Goal: Task Accomplishment & Management: Manage account settings

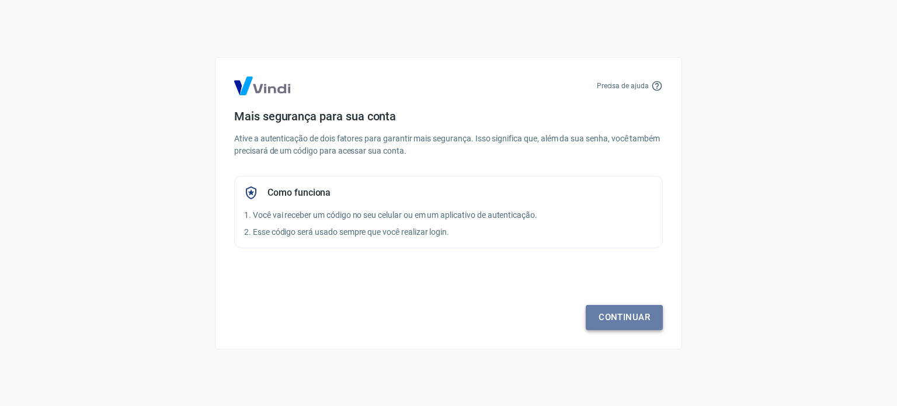
click at [605, 317] on link "Continuar" at bounding box center [623, 317] width 77 height 25
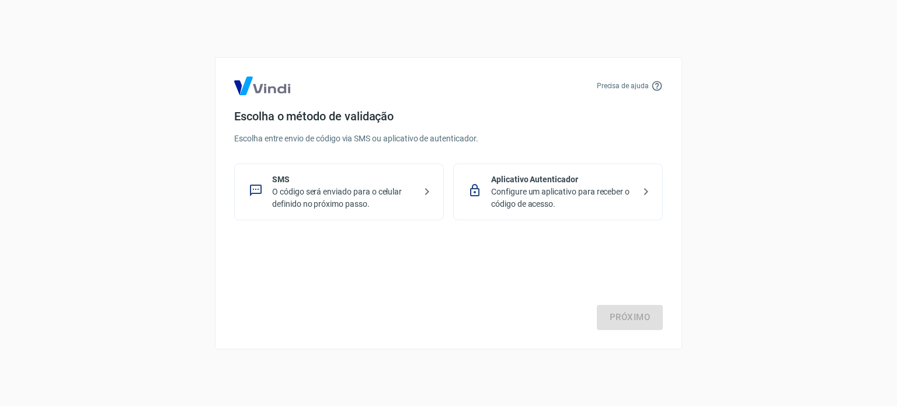
click at [606, 187] on p "Configure um aplicativo para receber o código de acesso." at bounding box center [562, 198] width 143 height 25
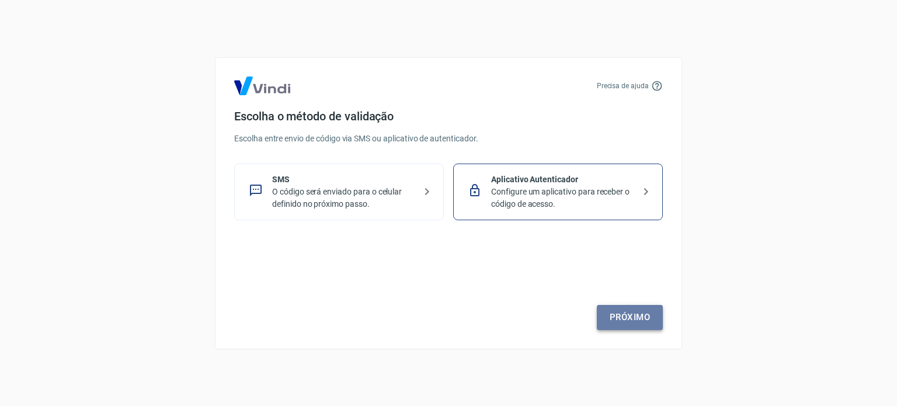
click at [644, 319] on link "Próximo" at bounding box center [630, 317] width 66 height 25
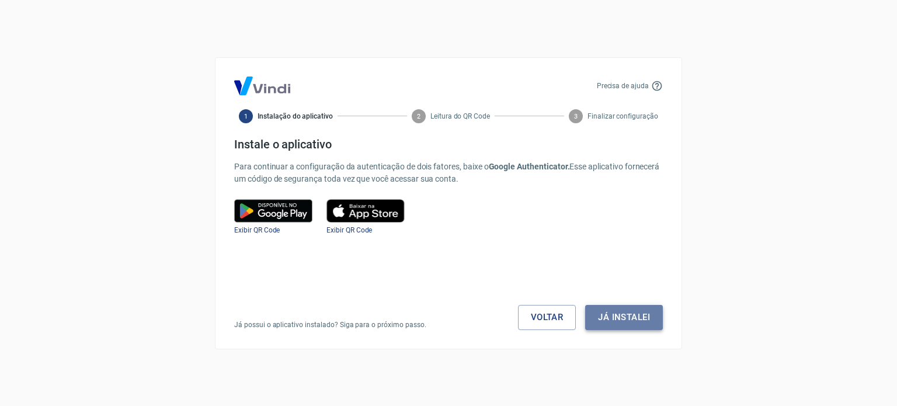
click at [623, 319] on button "Já instalei" at bounding box center [624, 317] width 78 height 25
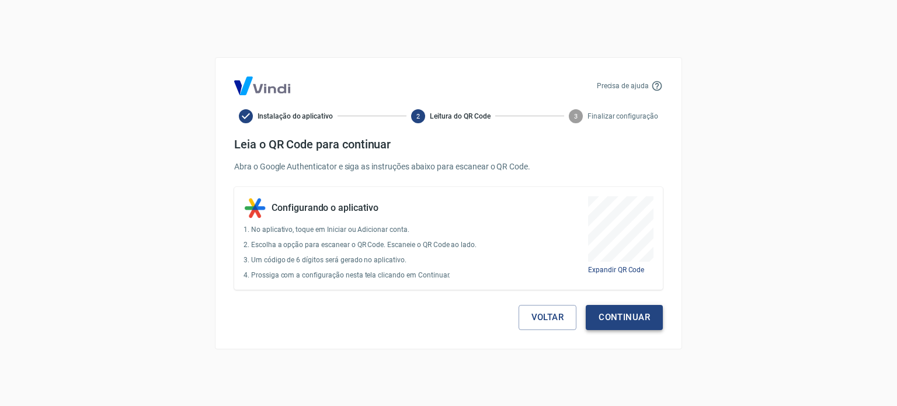
click at [621, 317] on button "Continuar" at bounding box center [623, 317] width 77 height 25
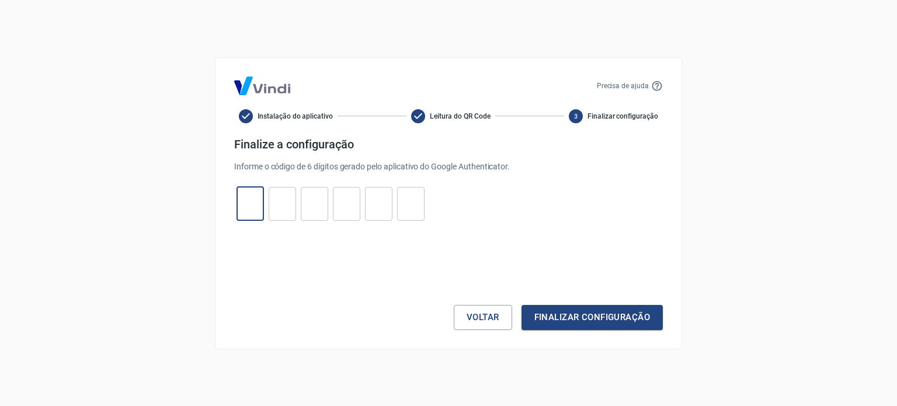
click at [254, 207] on input "tel" at bounding box center [249, 203] width 27 height 25
type input "9"
type input "4"
type input "1"
type input "4"
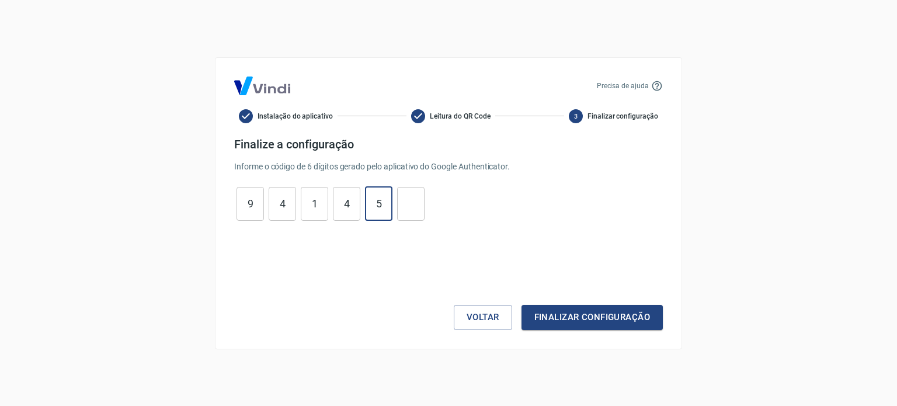
type input "5"
type input "4"
click at [559, 319] on button "Finalizar configuração" at bounding box center [591, 317] width 141 height 25
drag, startPoint x: 256, startPoint y: 207, endPoint x: 194, endPoint y: 197, distance: 62.8
click at [194, 197] on div "Precisa de ajuda Instalação do aplicativo Leitura do QR Code 3 Finalizar config…" at bounding box center [448, 203] width 897 height 406
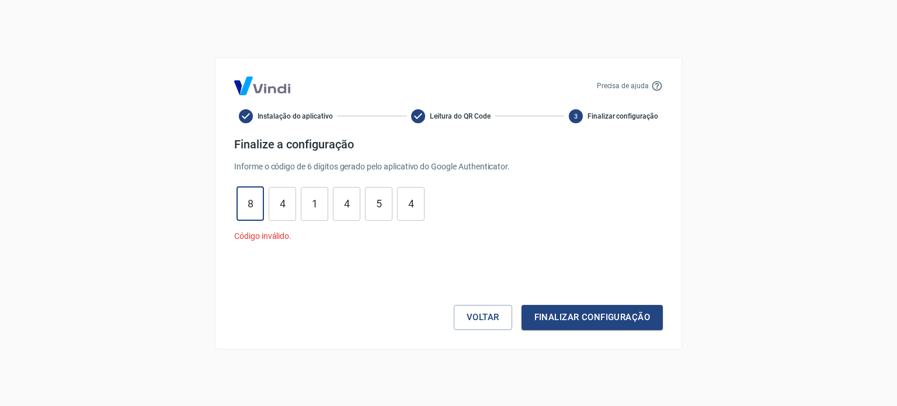
type input "8"
type input "0"
type input "1"
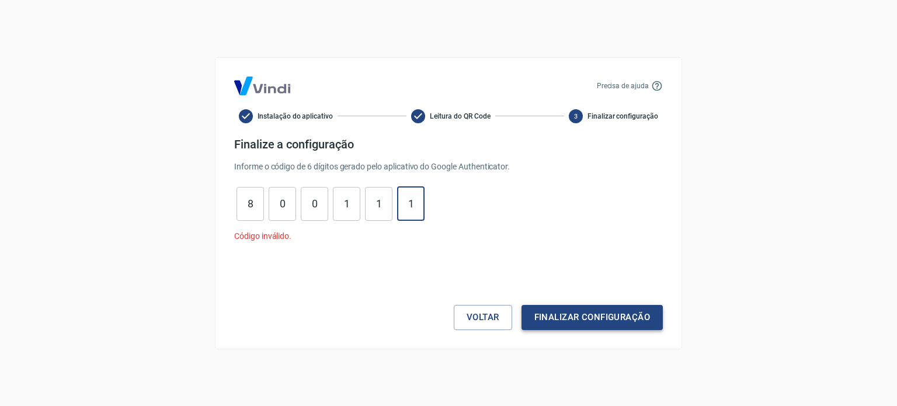
type input "1"
click at [560, 322] on button "Finalizar configuração" at bounding box center [591, 317] width 141 height 25
click at [476, 324] on button "Voltar" at bounding box center [483, 317] width 58 height 25
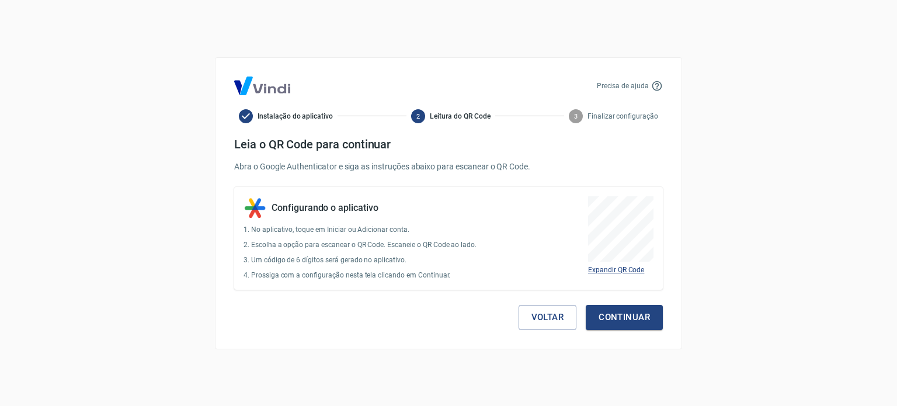
click at [625, 269] on span "Expandir QR Code" at bounding box center [616, 270] width 56 height 8
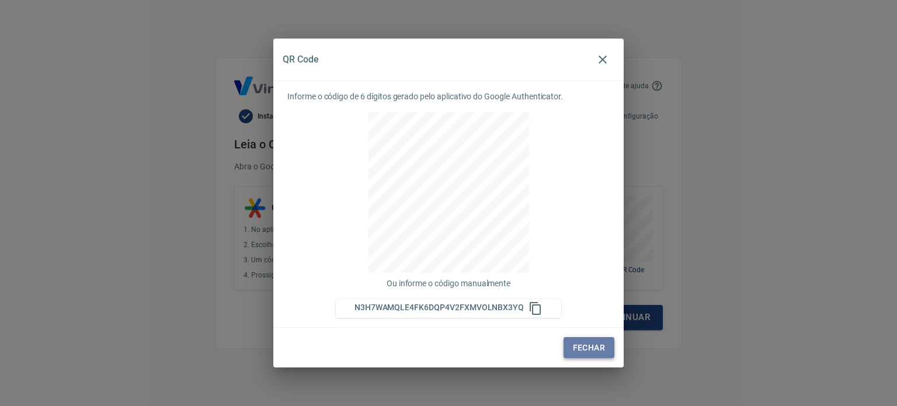
click at [586, 350] on button "Fechar" at bounding box center [588, 348] width 51 height 22
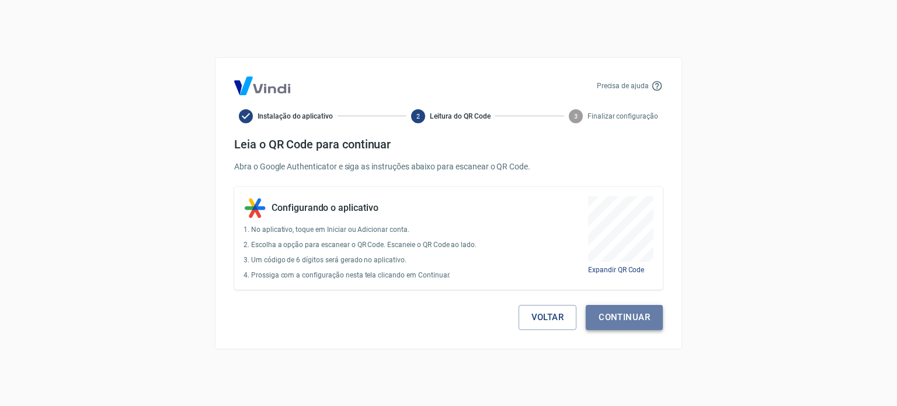
click at [636, 318] on button "Continuar" at bounding box center [623, 317] width 77 height 25
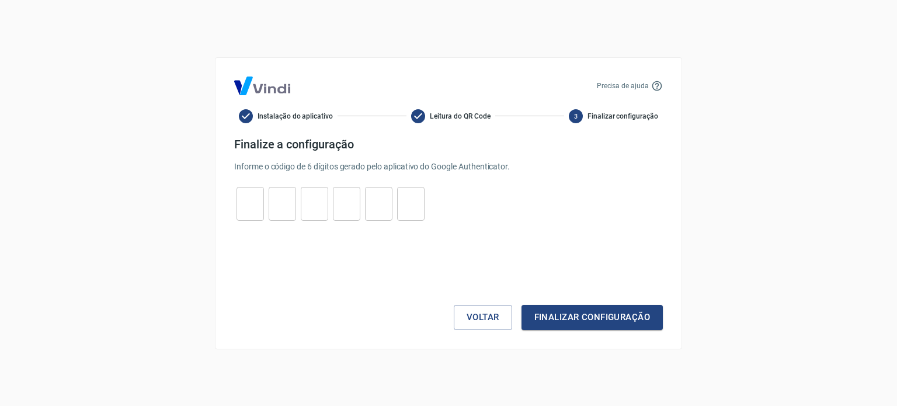
click at [256, 205] on input "tel" at bounding box center [249, 203] width 27 height 25
type input "1"
type input "5"
type input "4"
type input "8"
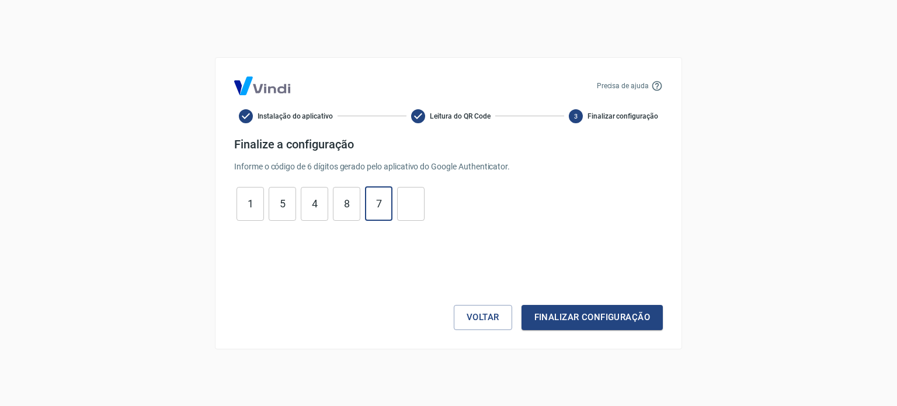
type input "7"
type input "9"
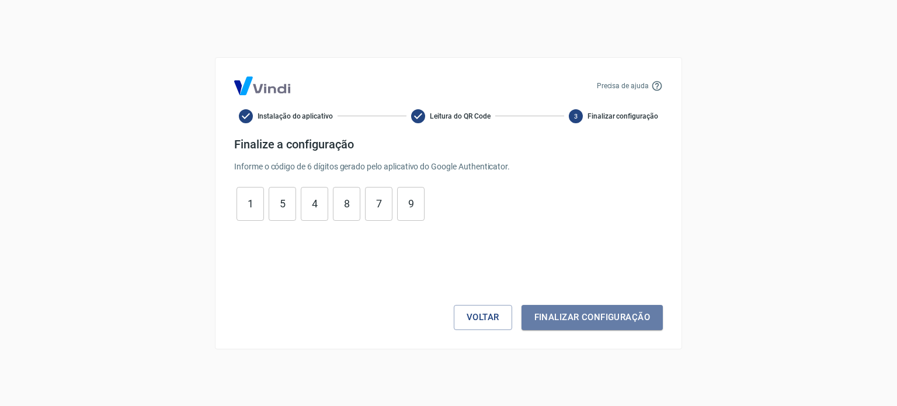
drag, startPoint x: 632, startPoint y: 312, endPoint x: 627, endPoint y: 315, distance: 6.0
click at [632, 312] on button "Finalizar configuração" at bounding box center [591, 317] width 141 height 25
click at [650, 86] on div "Precisa de ajuda" at bounding box center [630, 86] width 66 height 12
click at [656, 85] on icon at bounding box center [657, 86] width 12 height 12
click at [606, 83] on p "Precisa de ajuda" at bounding box center [623, 86] width 52 height 11
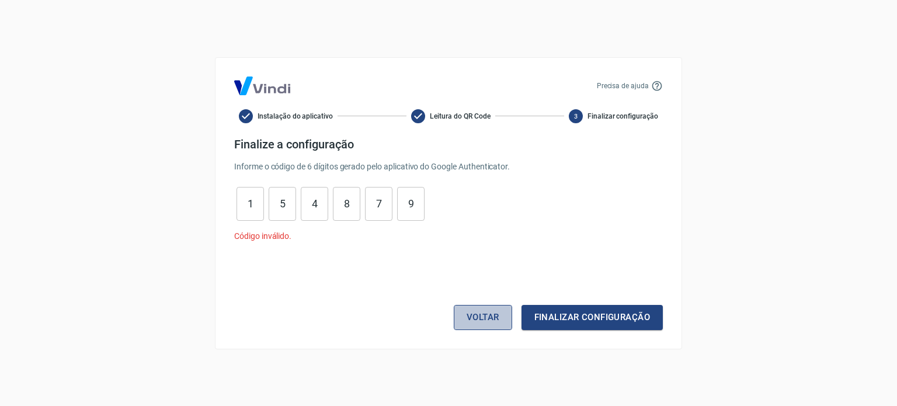
click at [469, 319] on button "Voltar" at bounding box center [483, 317] width 58 height 25
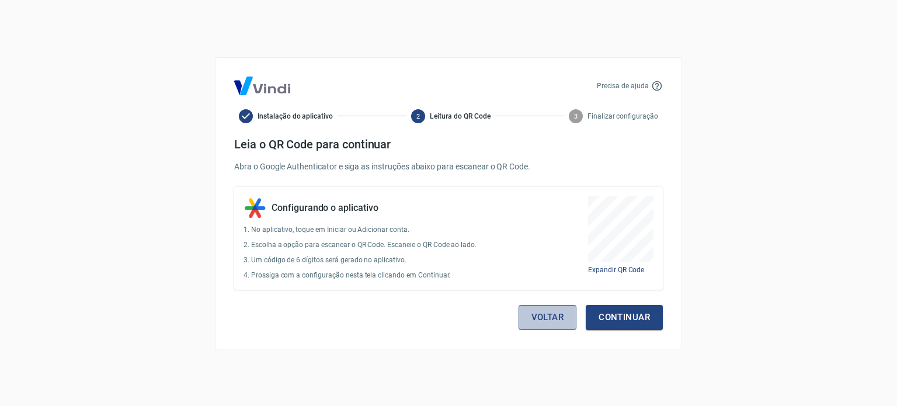
click at [555, 314] on button "Voltar" at bounding box center [547, 317] width 58 height 25
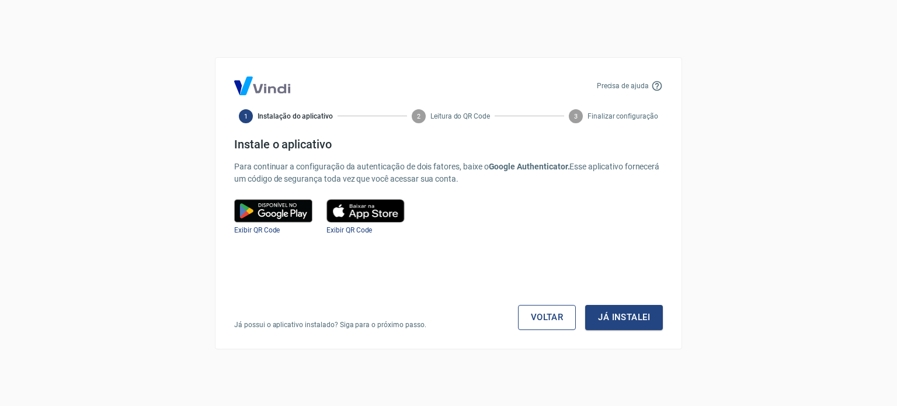
click at [534, 319] on link "Voltar" at bounding box center [547, 317] width 58 height 25
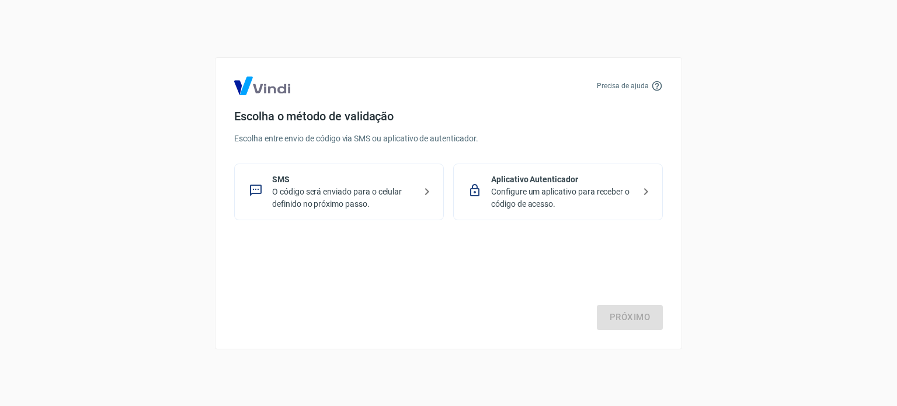
click at [411, 194] on p "O código será enviado para o celular definido no próximo passo." at bounding box center [343, 198] width 143 height 25
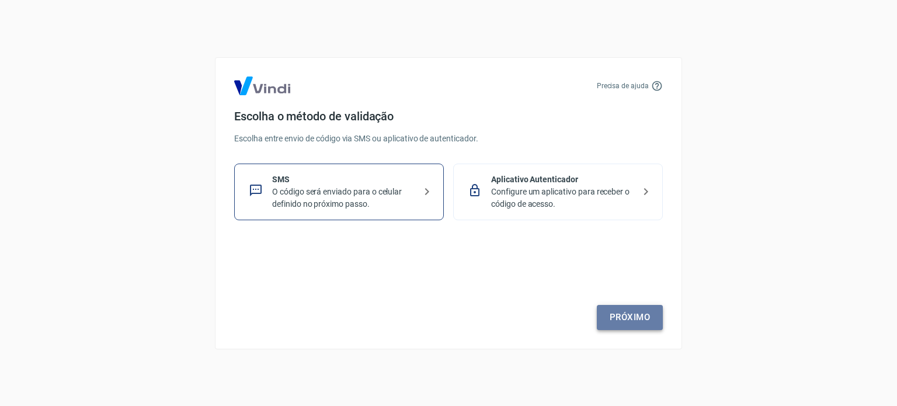
click at [619, 311] on link "Próximo" at bounding box center [630, 317] width 66 height 25
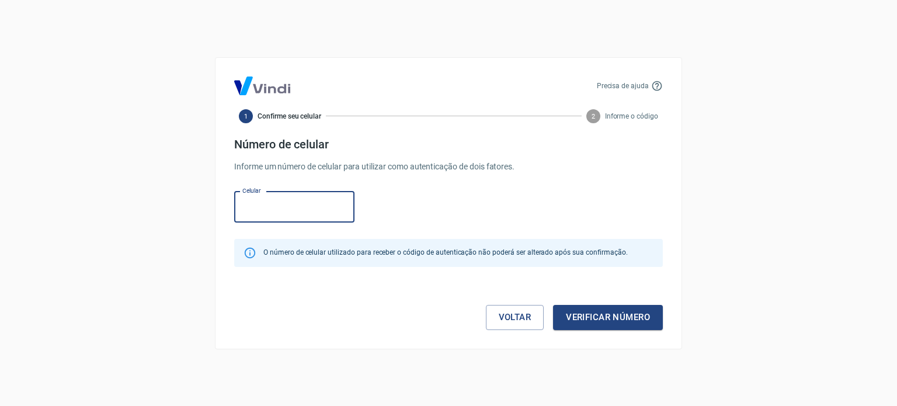
click at [292, 211] on input "Celular" at bounding box center [294, 206] width 120 height 31
drag, startPoint x: 351, startPoint y: 335, endPoint x: 348, endPoint y: 330, distance: 6.0
click at [350, 332] on div "Precisa de ajuda 1 Confirme seu celular 2 Informe o código Número de celular In…" at bounding box center [448, 203] width 467 height 292
click at [291, 205] on input "Celular" at bounding box center [294, 206] width 120 height 31
type input "(14) 98118-0001"
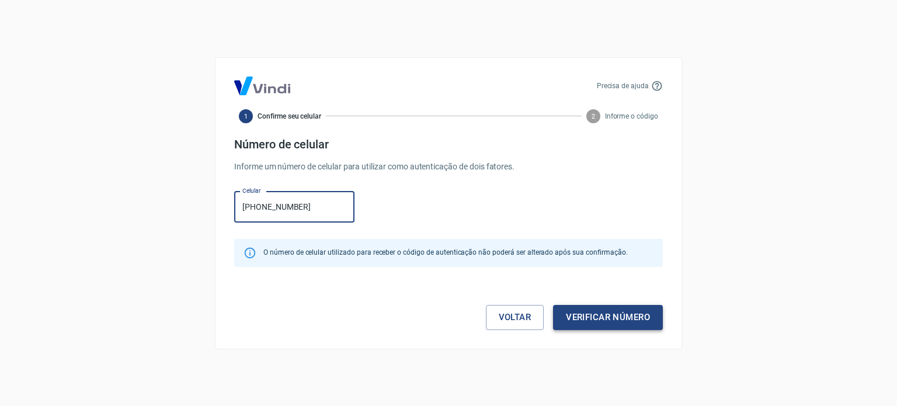
click at [623, 318] on button "Verificar número" at bounding box center [608, 317] width 110 height 25
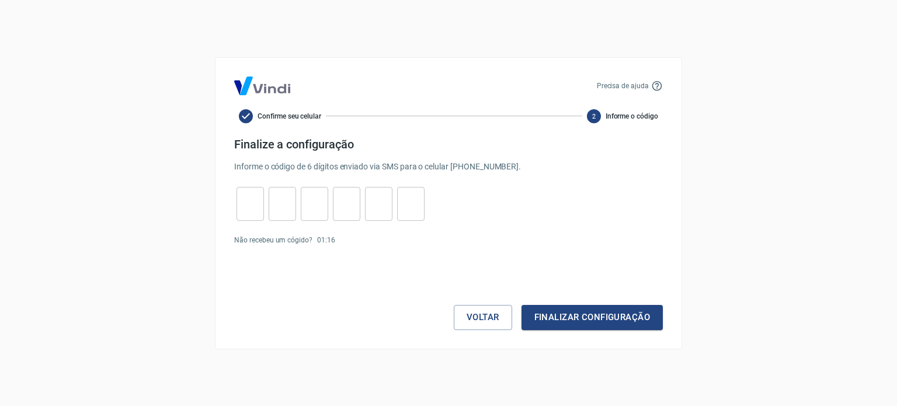
click at [254, 215] on input "tel" at bounding box center [249, 203] width 27 height 25
type input "2"
type input "7"
type input "0"
type input "3"
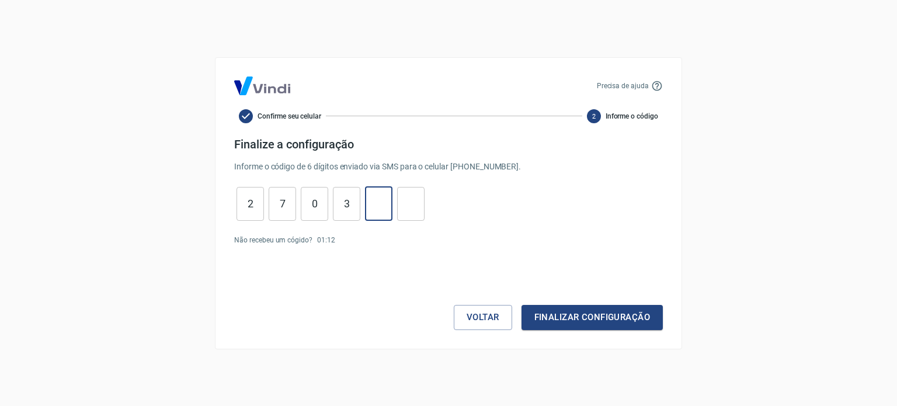
type input "2"
type input "7"
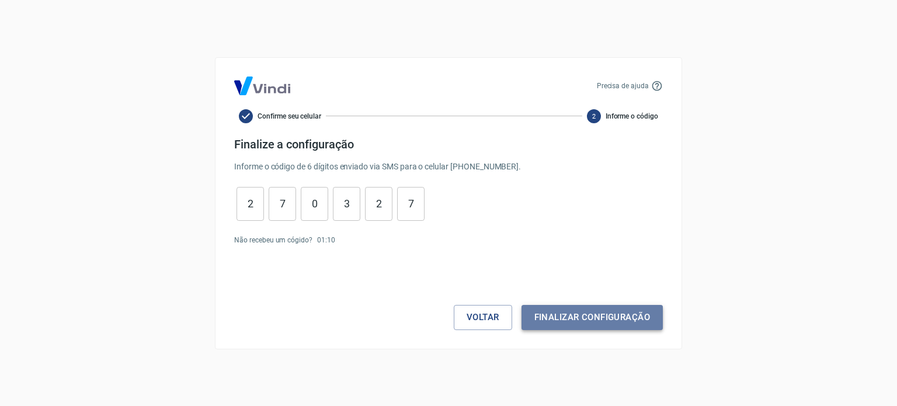
click at [595, 319] on button "Finalizar configuração" at bounding box center [591, 317] width 141 height 25
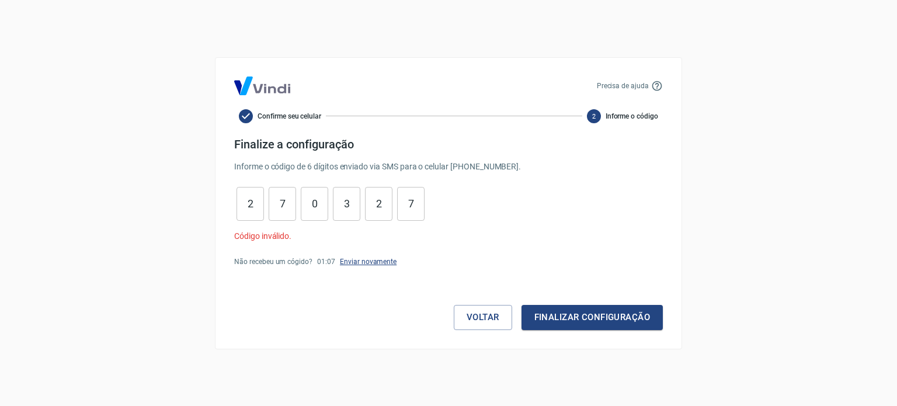
click at [362, 265] on link "Enviar novamente" at bounding box center [368, 261] width 57 height 8
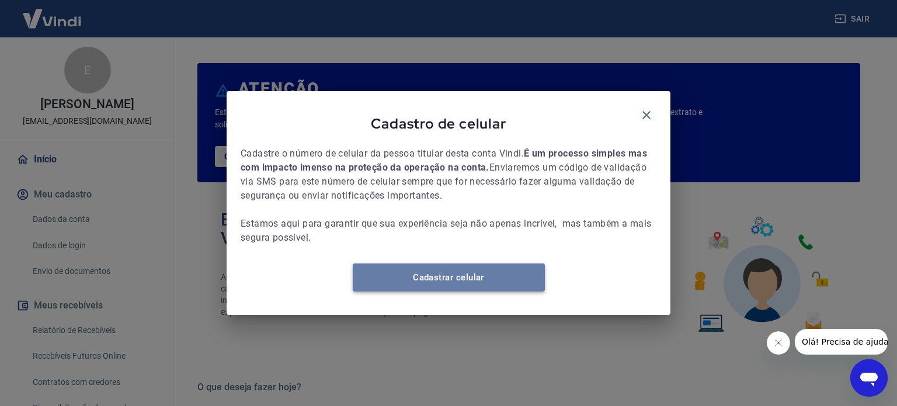
click at [507, 286] on link "Cadastrar celular" at bounding box center [449, 277] width 192 height 28
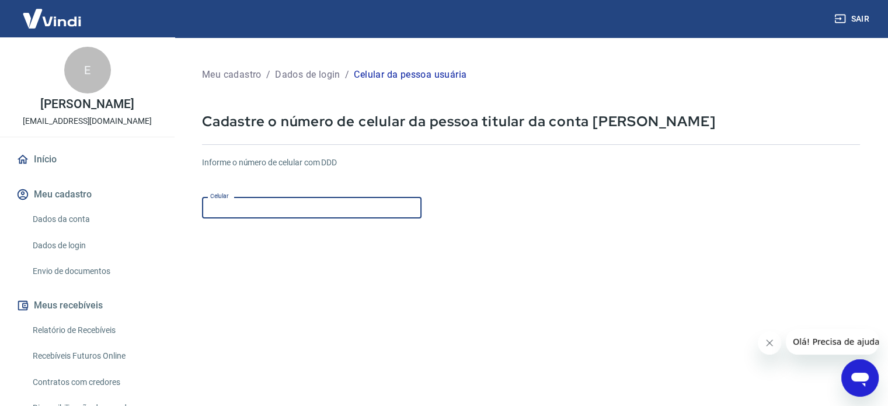
click at [242, 214] on input "Celular" at bounding box center [311, 208] width 219 height 22
type input "(14) 98118-0001"
click at [473, 241] on form "Informe o número de celular com DDD Celular (14) 98118-0001 Celular Continuar C…" at bounding box center [531, 317] width 658 height 341
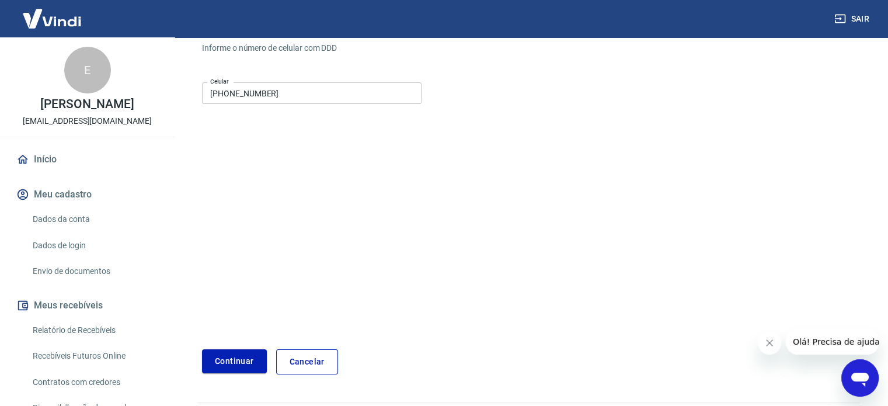
scroll to position [147, 0]
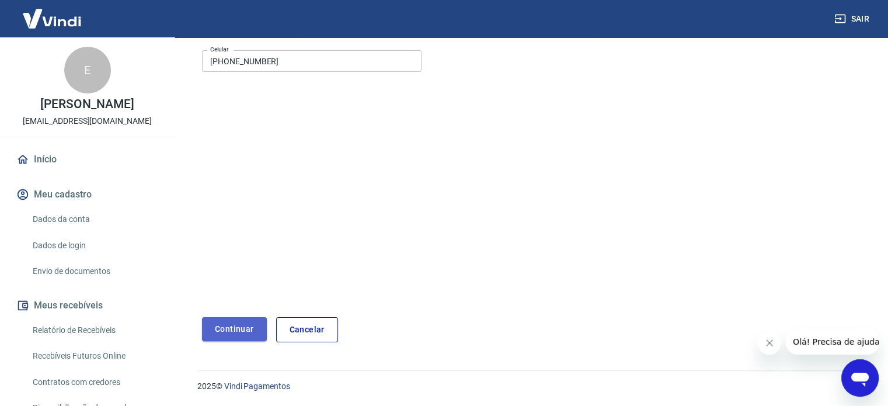
click at [230, 325] on button "Continuar" at bounding box center [234, 329] width 65 height 24
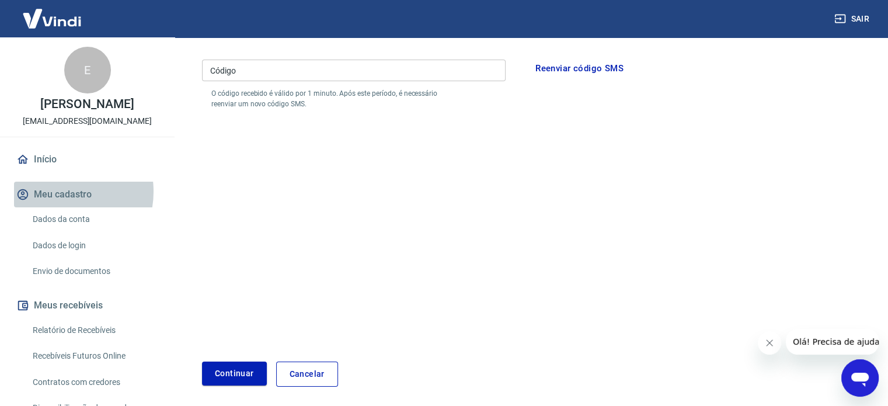
click at [57, 204] on button "Meu cadastro" at bounding box center [87, 195] width 147 height 26
click at [374, 70] on input "Código" at bounding box center [354, 71] width 304 height 22
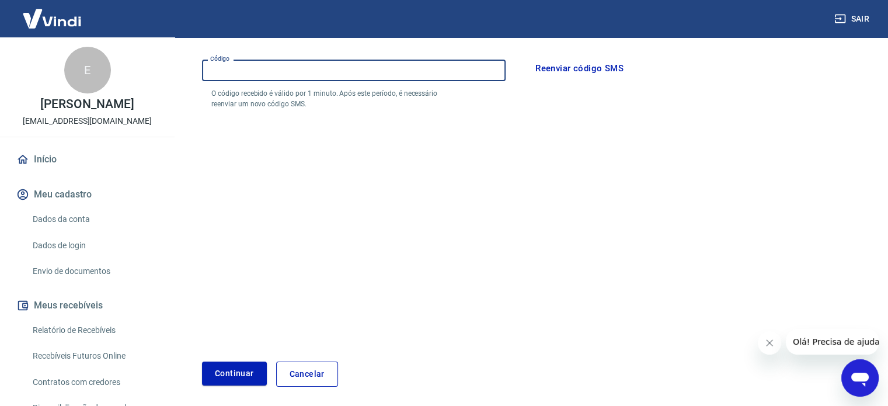
type input "835452"
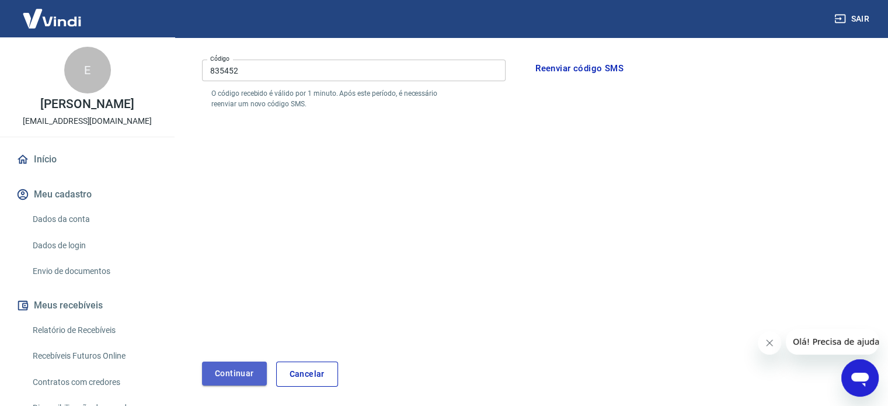
click at [242, 373] on button "Continuar" at bounding box center [234, 373] width 65 height 24
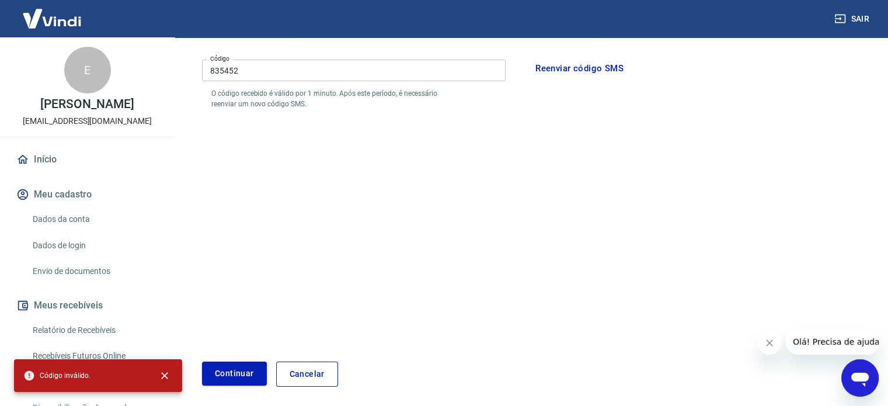
click at [355, 260] on form "Por favor, informe o código enviado por SMS para o número de celular informado …" at bounding box center [531, 195] width 658 height 381
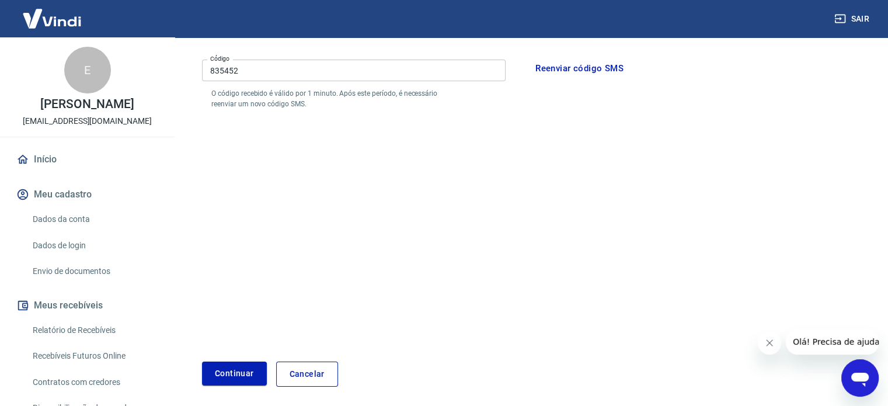
click at [772, 343] on icon "Fechar mensagem da empresa" at bounding box center [769, 342] width 9 height 9
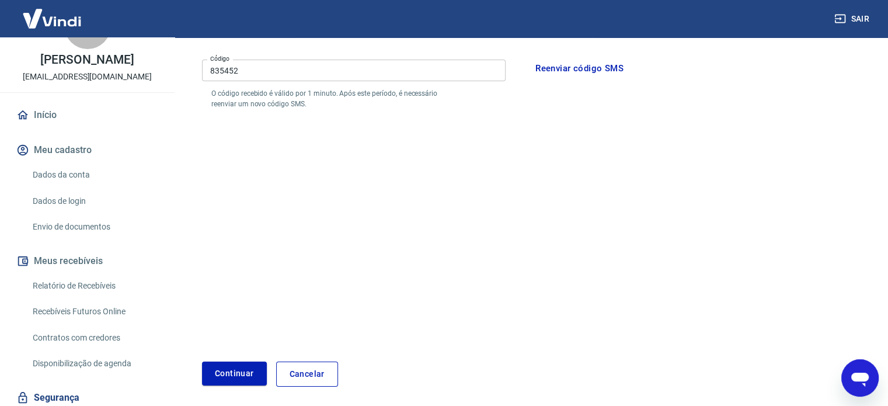
scroll to position [96, 0]
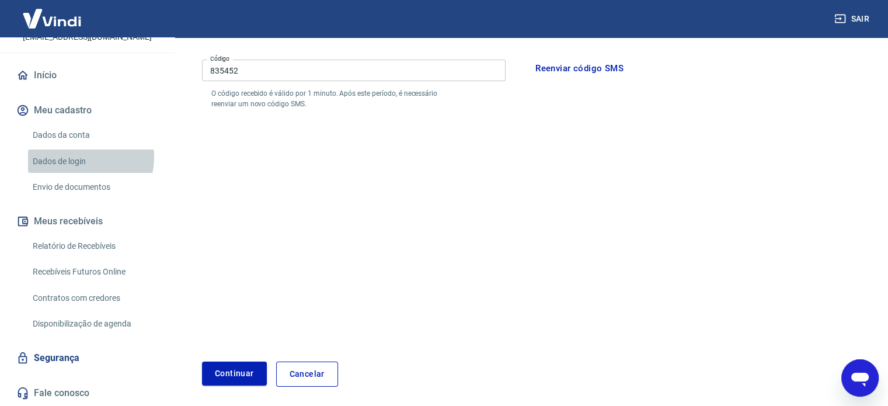
click at [85, 158] on link "Dados de login" at bounding box center [94, 161] width 132 height 24
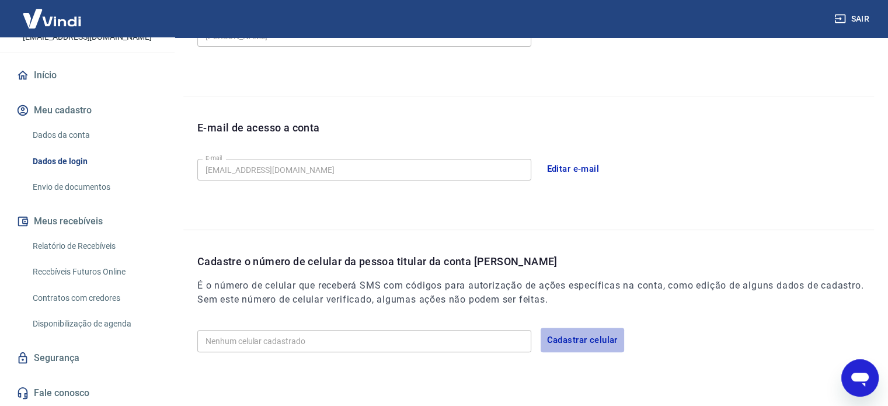
click at [600, 339] on button "Cadastrar celular" at bounding box center [582, 339] width 83 height 25
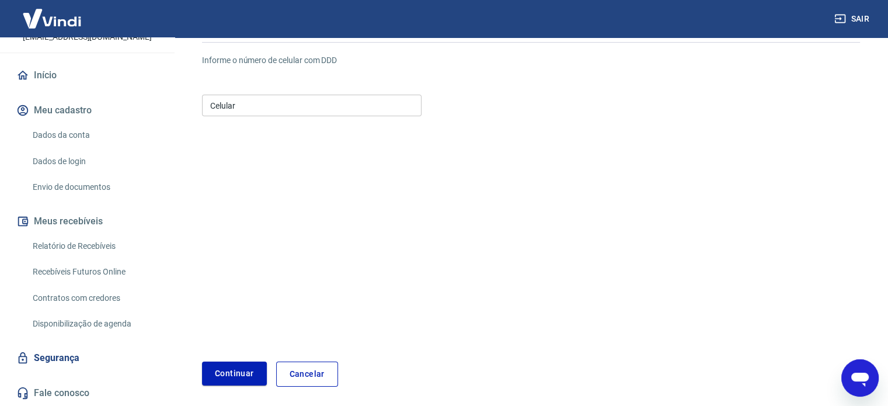
click at [297, 87] on div "Informe o número de celular com DDD Celular Celular" at bounding box center [531, 86] width 658 height 64
click at [287, 116] on input "Celular" at bounding box center [311, 106] width 219 height 22
click at [229, 371] on button "Continuar" at bounding box center [234, 373] width 65 height 24
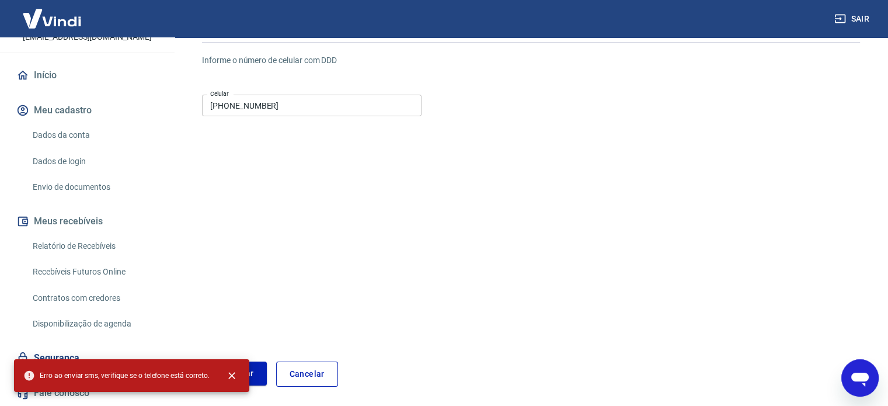
click at [393, 214] on form "Informe o número de celular com DDD Celular (14) 98118-0001 Celular Continuar C…" at bounding box center [531, 215] width 658 height 341
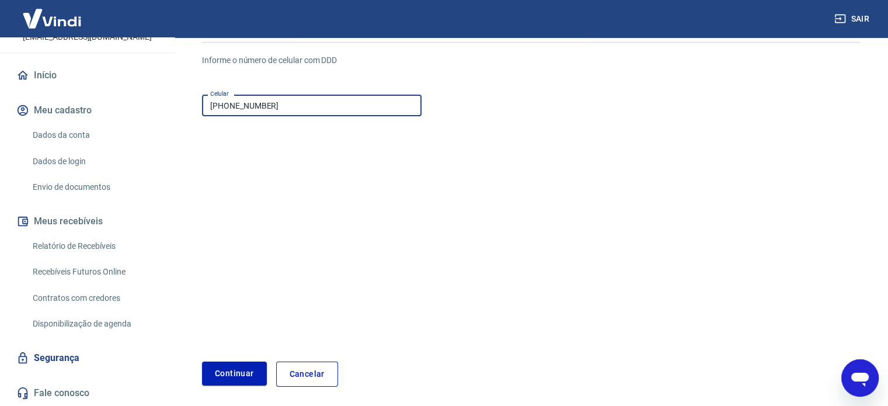
drag, startPoint x: 285, startPoint y: 109, endPoint x: 166, endPoint y: 113, distance: 118.5
click at [166, 112] on div "Sair E Elliane Cristina Rodrigues Ortega elliroortega@gmail.com Início Meu cada…" at bounding box center [444, 101] width 888 height 406
type input "(14) 98118-0001"
click at [211, 385] on div "Continuar" at bounding box center [234, 373] width 65 height 25
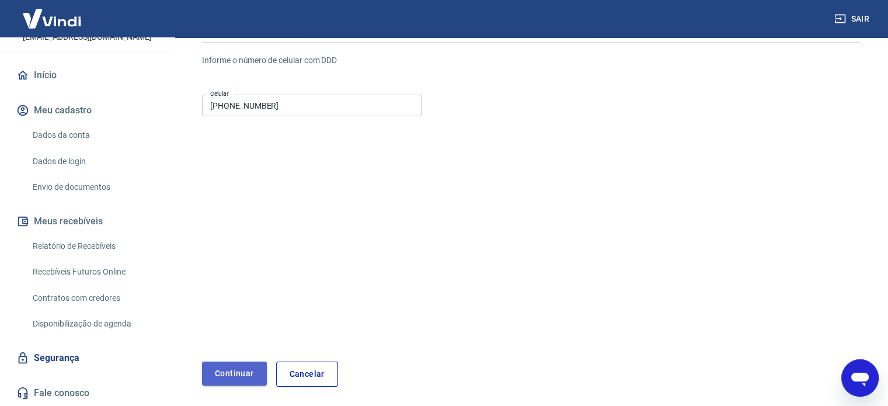
click at [217, 374] on button "Continuar" at bounding box center [234, 373] width 65 height 24
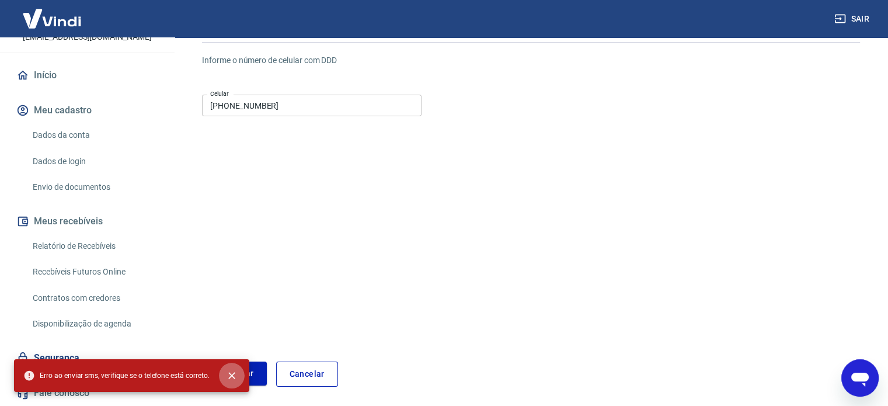
click at [229, 375] on icon "close" at bounding box center [232, 375] width 12 height 12
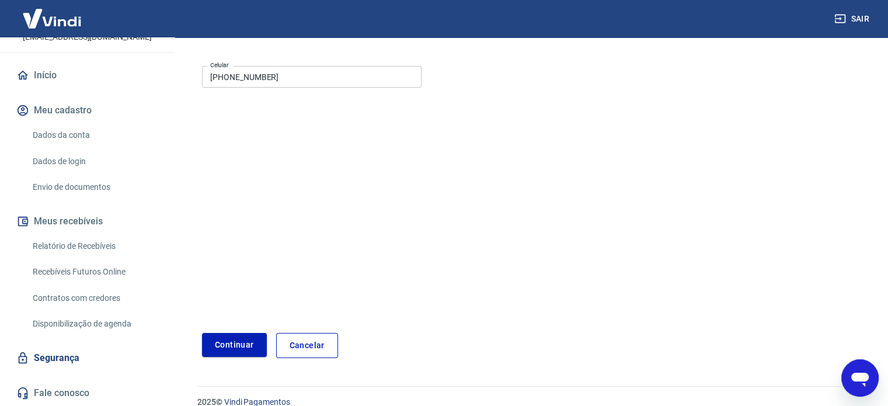
scroll to position [147, 0]
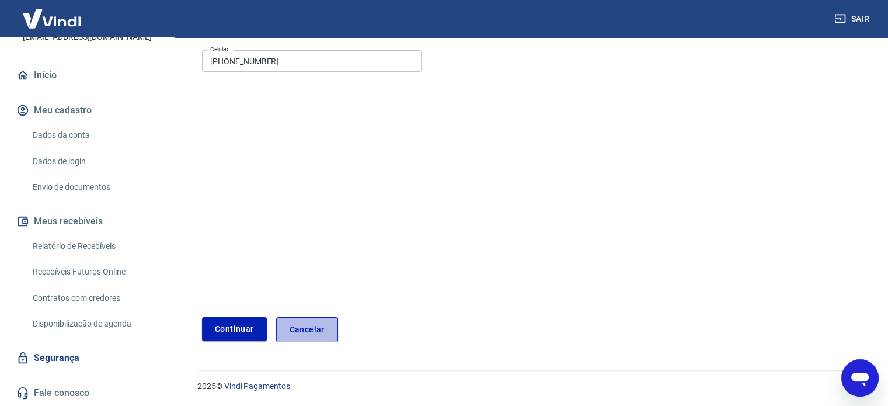
click at [281, 338] on link "Cancelar" at bounding box center [307, 329] width 62 height 25
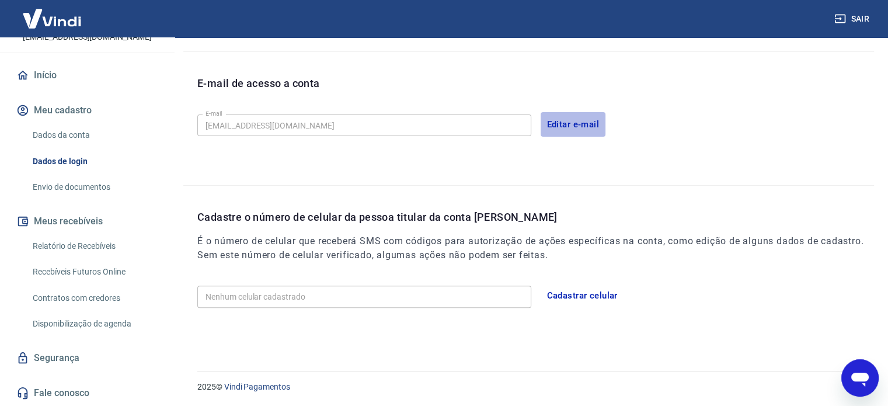
click at [572, 123] on button "Editar e-mail" at bounding box center [573, 124] width 65 height 25
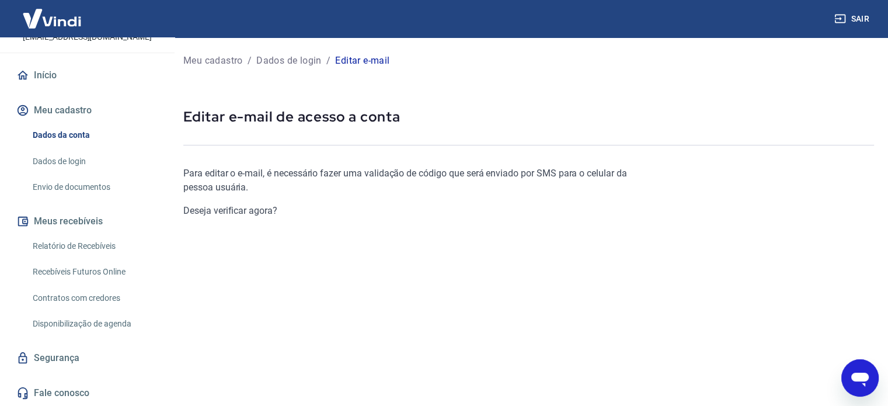
scroll to position [128, 0]
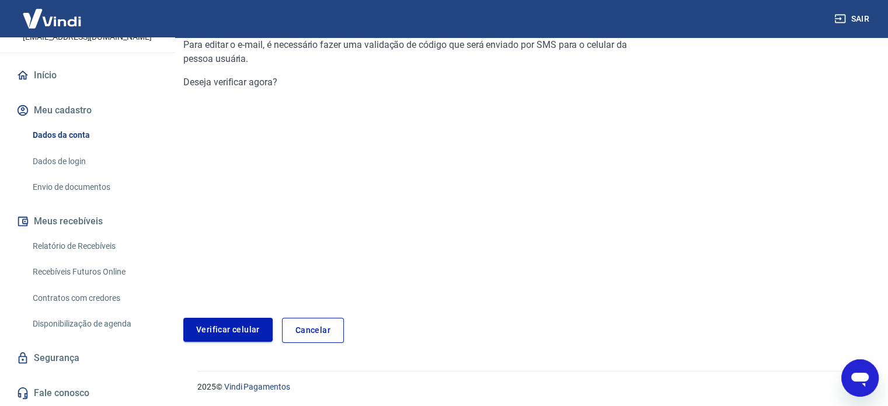
click at [234, 329] on link "Verificar celular" at bounding box center [227, 330] width 89 height 24
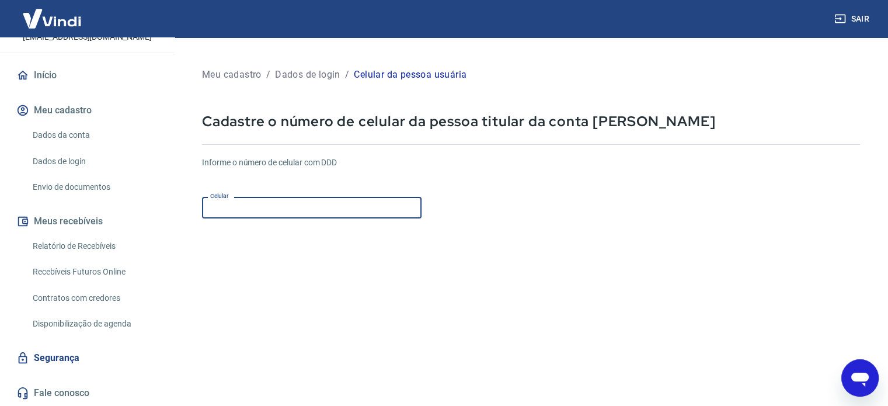
click at [269, 213] on input "Celular" at bounding box center [311, 208] width 219 height 22
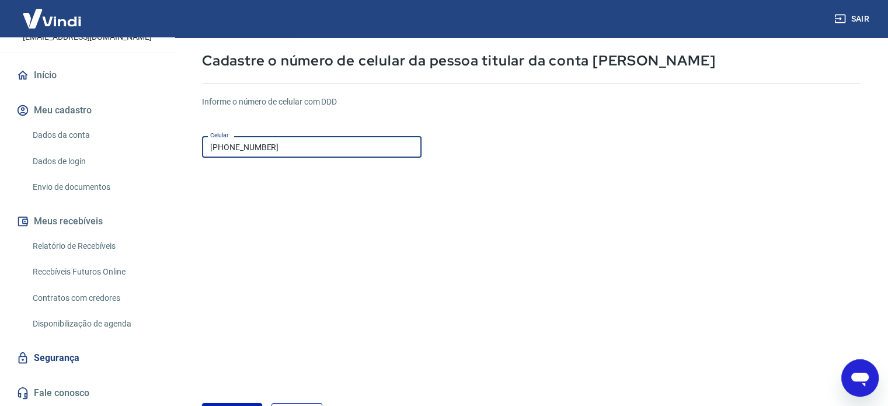
scroll to position [147, 0]
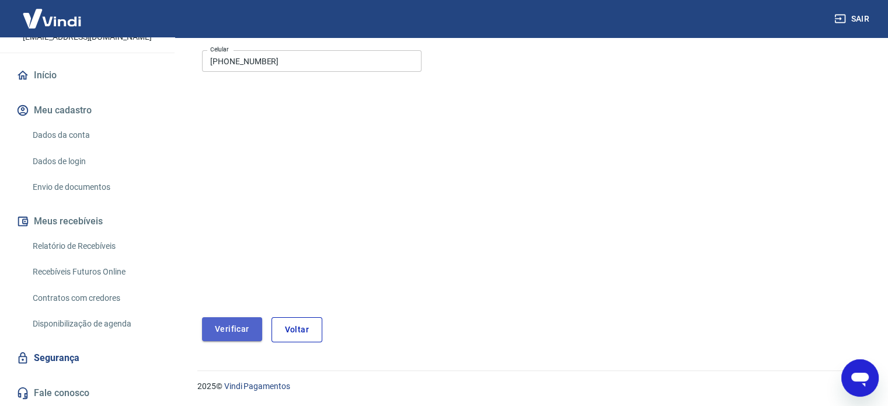
click at [228, 330] on button "Verificar" at bounding box center [232, 329] width 60 height 24
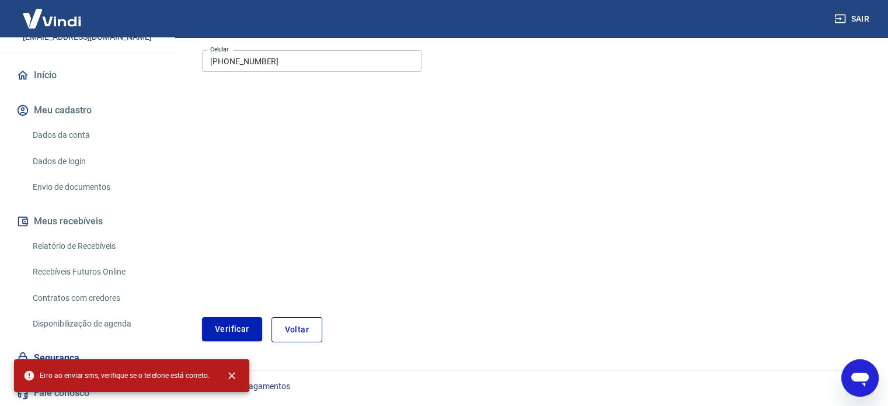
scroll to position [30, 0]
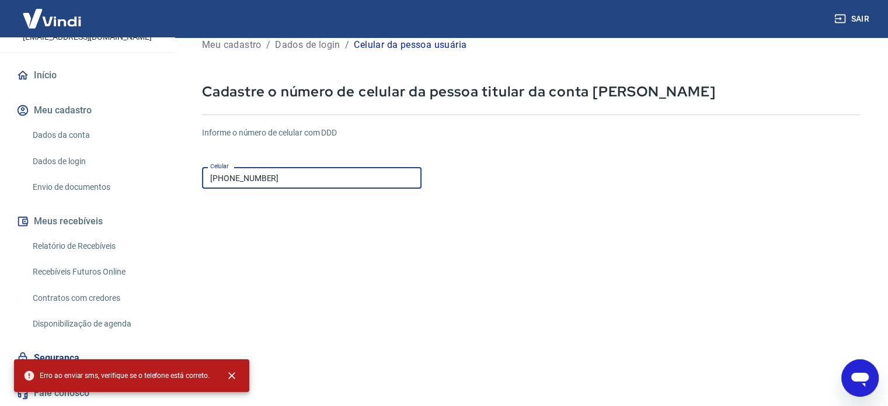
click at [301, 175] on input "(14) 98118-0001" at bounding box center [311, 178] width 219 height 22
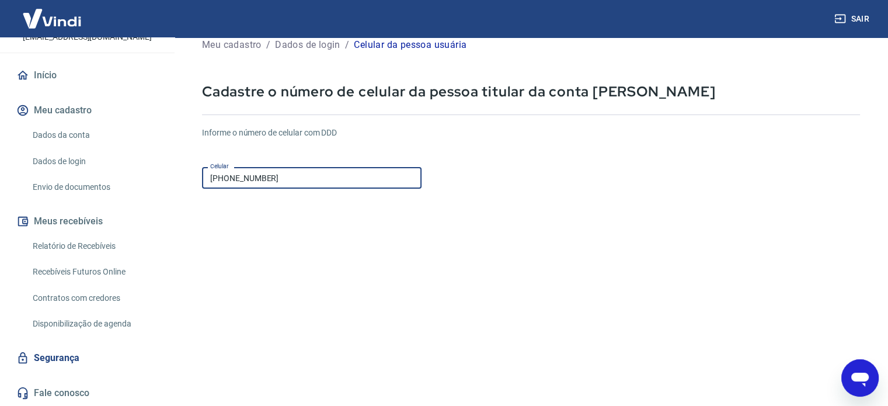
drag, startPoint x: 302, startPoint y: 177, endPoint x: 135, endPoint y: 177, distance: 167.5
click at [138, 176] on div "Sair E Elliane Cristina Rodrigues Ortega elliroortega@gmail.com Início Meu cada…" at bounding box center [444, 173] width 888 height 406
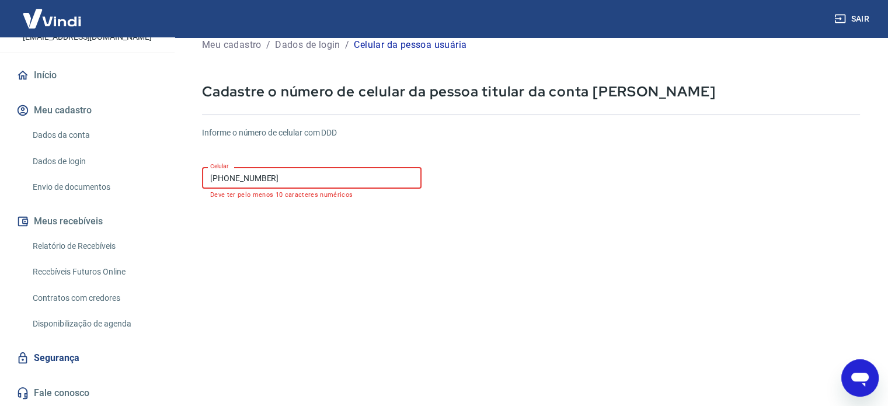
click at [211, 183] on input "(98) 1180-001" at bounding box center [311, 178] width 219 height 22
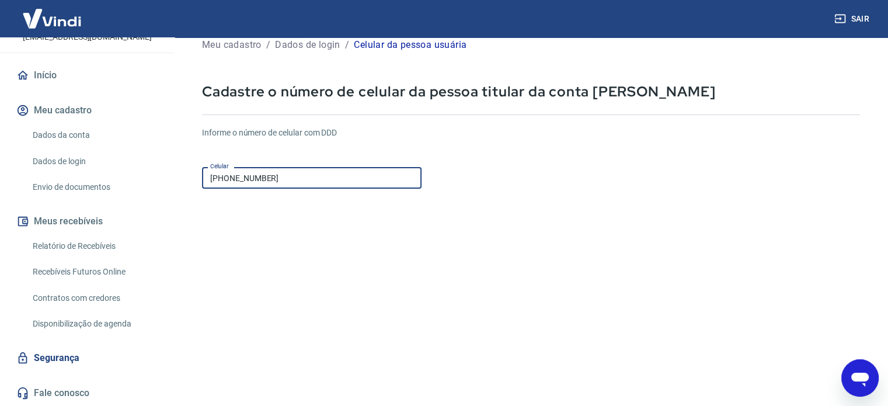
drag, startPoint x: 289, startPoint y: 179, endPoint x: 59, endPoint y: 189, distance: 230.2
click at [59, 189] on div "Sair E Elliane Cristina Rodrigues Ortega elliroortega@gmail.com Início Meu cada…" at bounding box center [444, 173] width 888 height 406
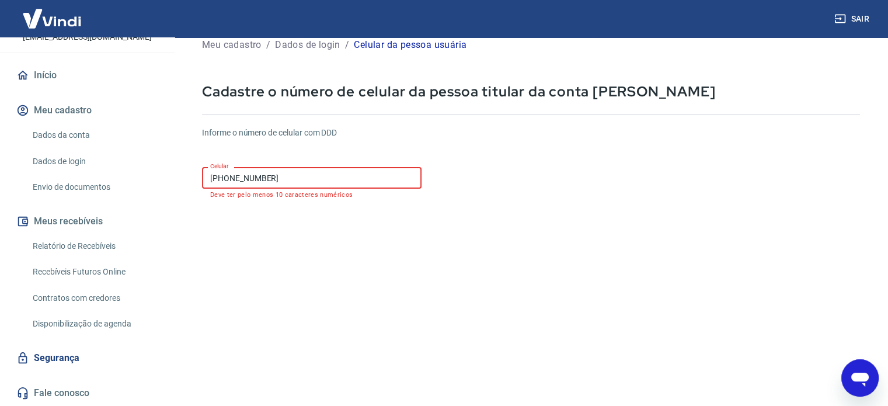
type input "(14) 98118-0001"
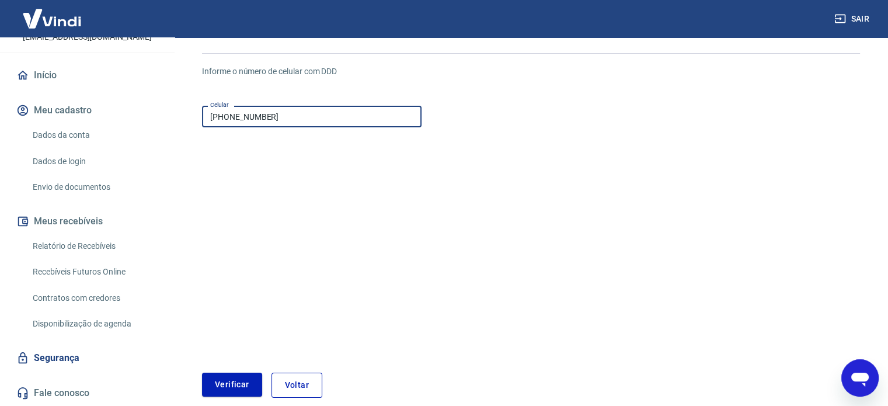
scroll to position [147, 0]
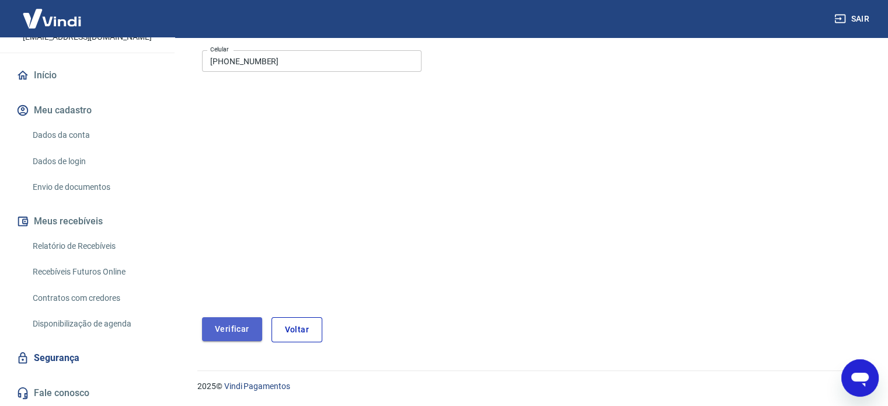
click at [224, 326] on button "Verificar" at bounding box center [232, 329] width 60 height 24
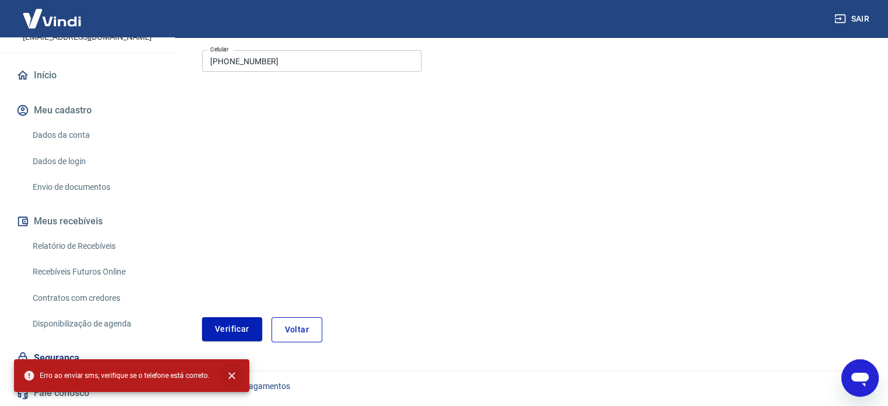
click at [231, 375] on icon "close" at bounding box center [231, 375] width 7 height 7
